Goal: Task Accomplishment & Management: Use online tool/utility

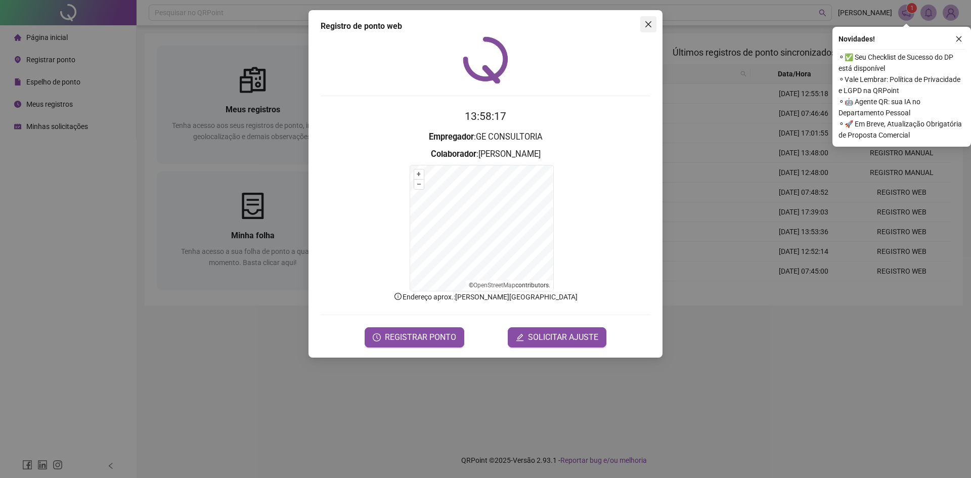
click at [642, 24] on span "Close" at bounding box center [649, 24] width 16 height 8
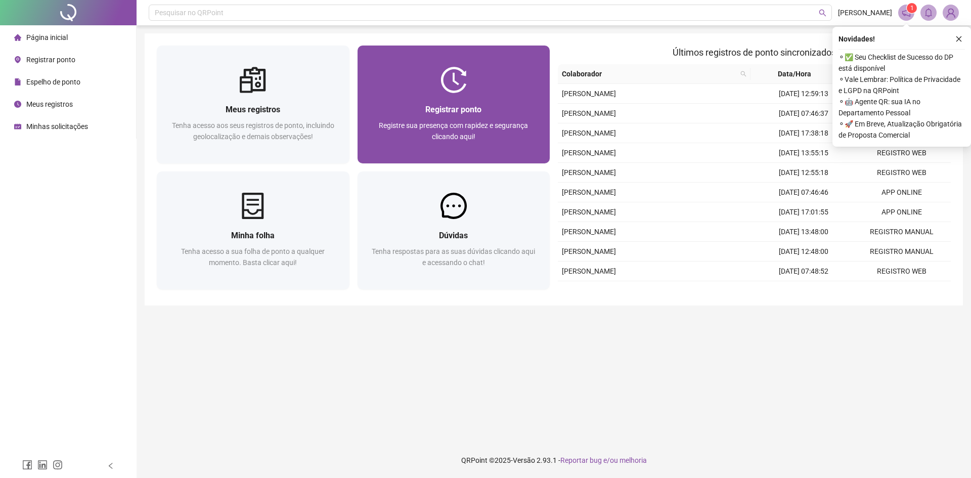
click at [509, 98] on div "Registrar ponto Registre sua presença com rapidez e segurança clicando aqui!" at bounding box center [454, 128] width 193 height 70
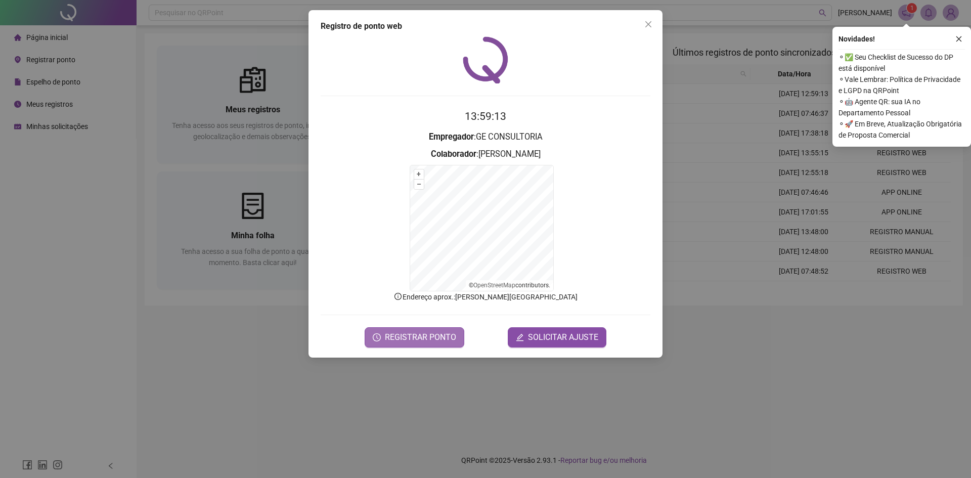
click at [430, 337] on span "REGISTRAR PONTO" at bounding box center [420, 337] width 71 height 12
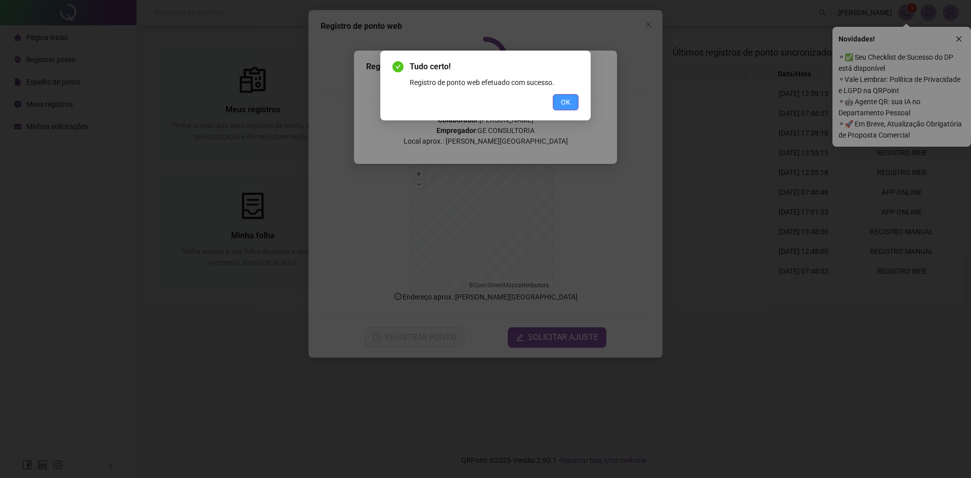
click at [573, 101] on button "OK" at bounding box center [566, 102] width 26 height 16
